Goal: Information Seeking & Learning: Learn about a topic

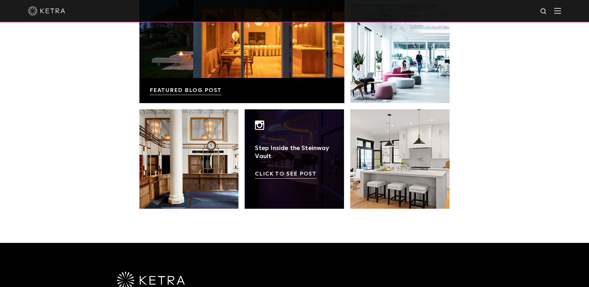
scroll to position [1307, 0]
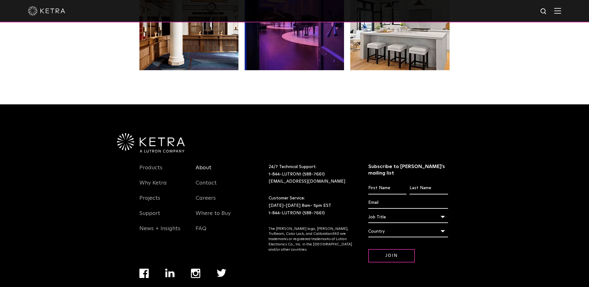
click at [203, 164] on link "About" at bounding box center [204, 171] width 16 height 14
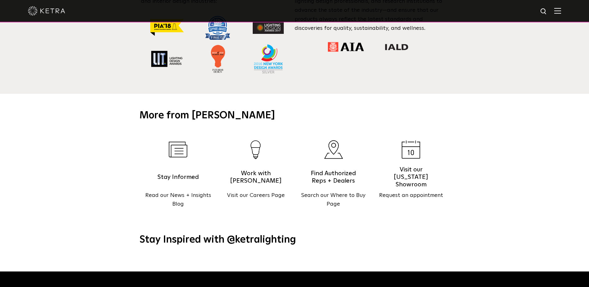
scroll to position [652, 0]
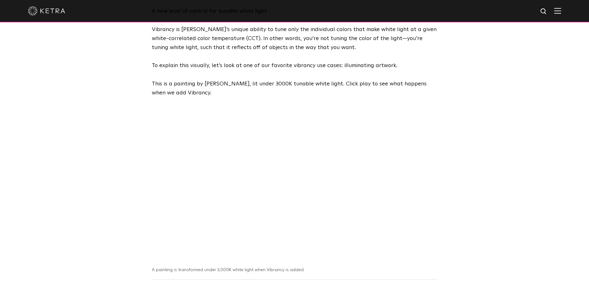
scroll to position [404, 0]
